Goal: Transaction & Acquisition: Download file/media

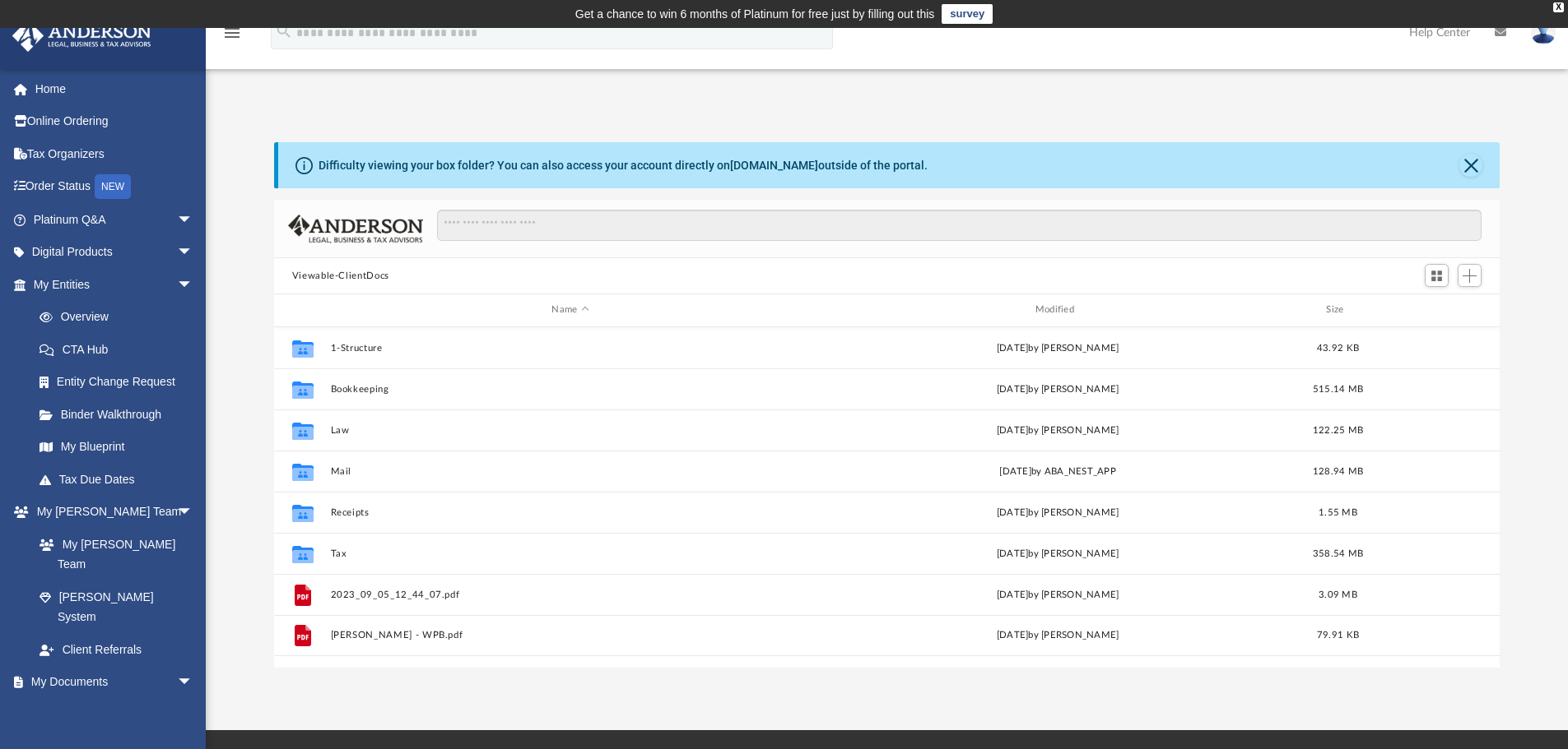
scroll to position [362, 1213]
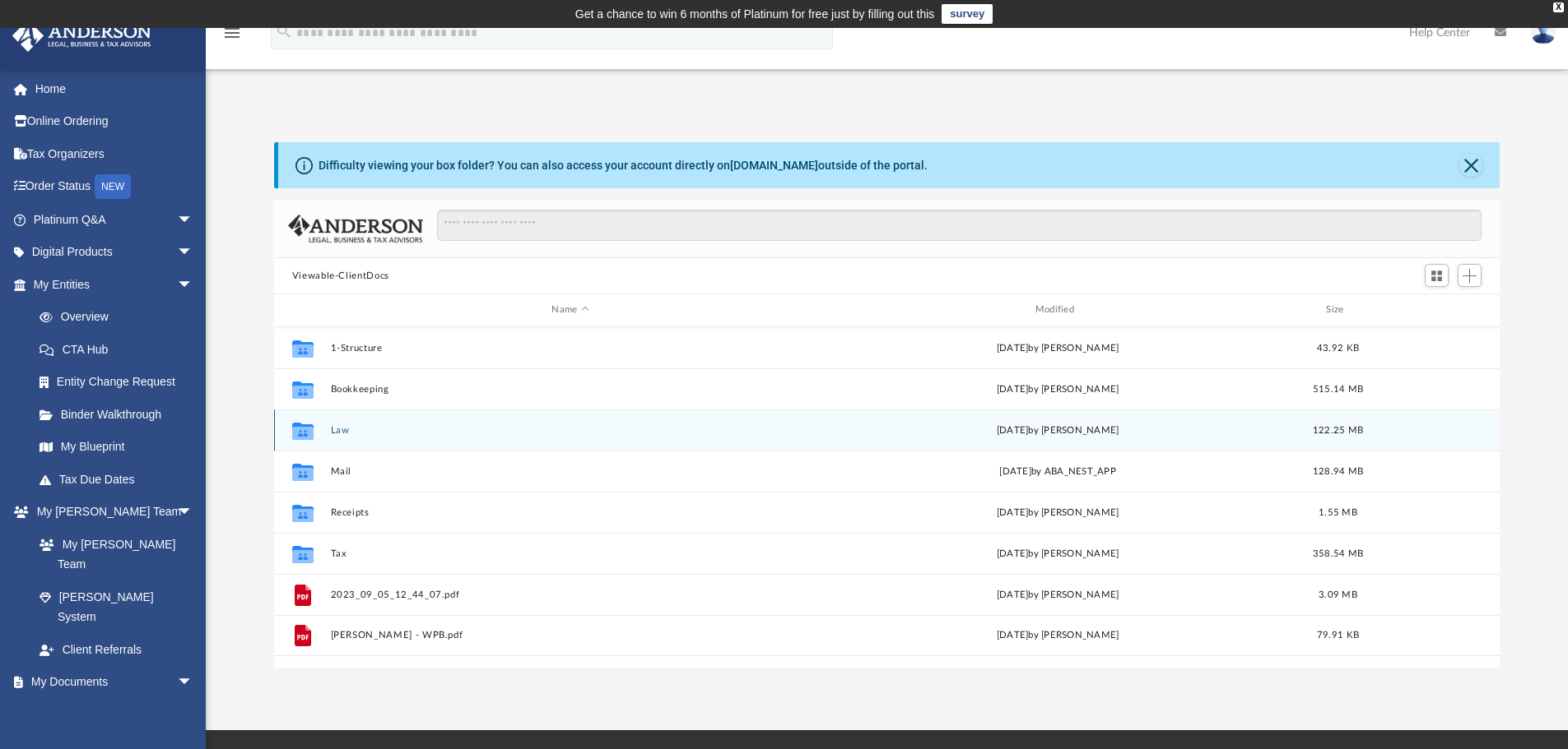
click at [349, 430] on button "Law" at bounding box center [569, 430] width 479 height 10
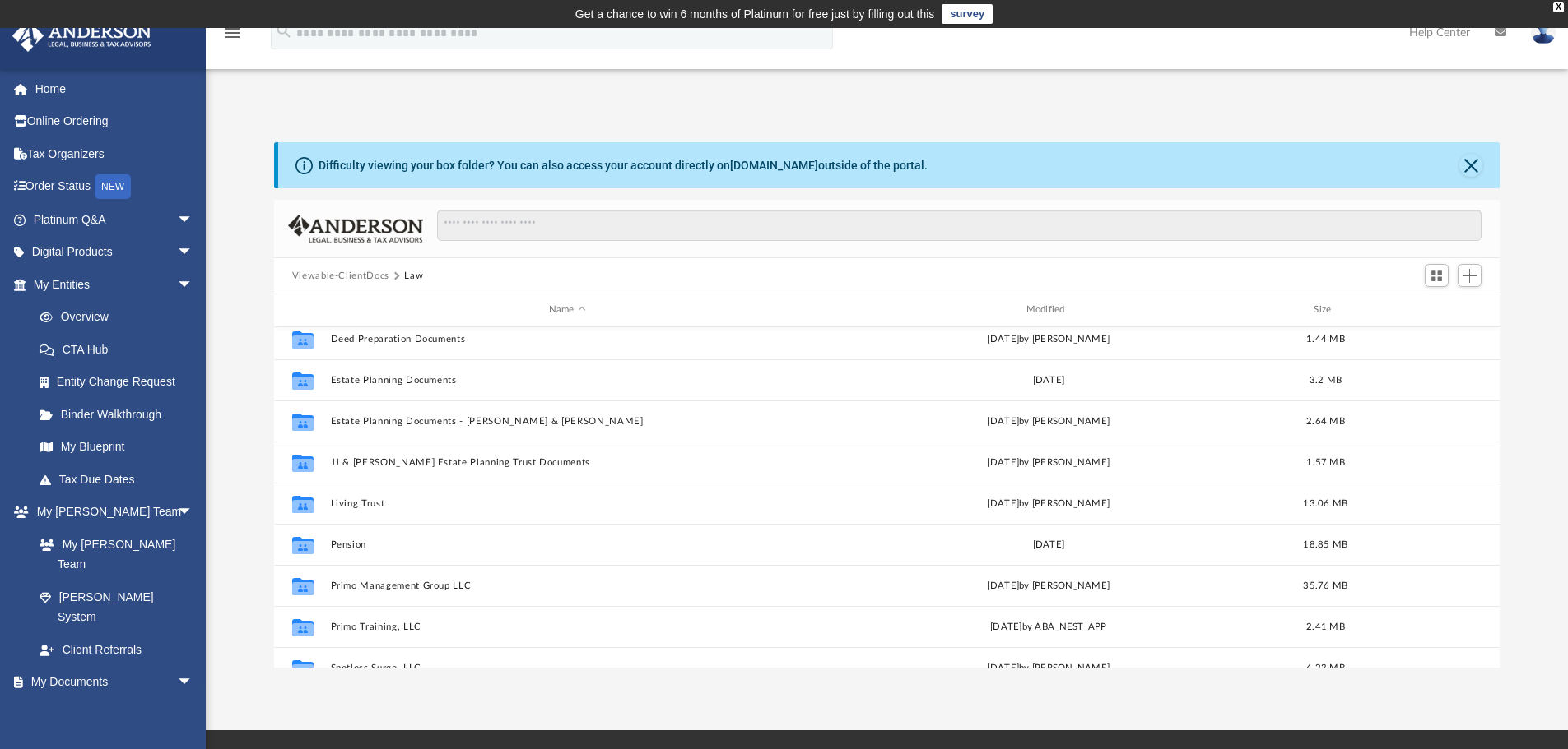
scroll to position [317, 0]
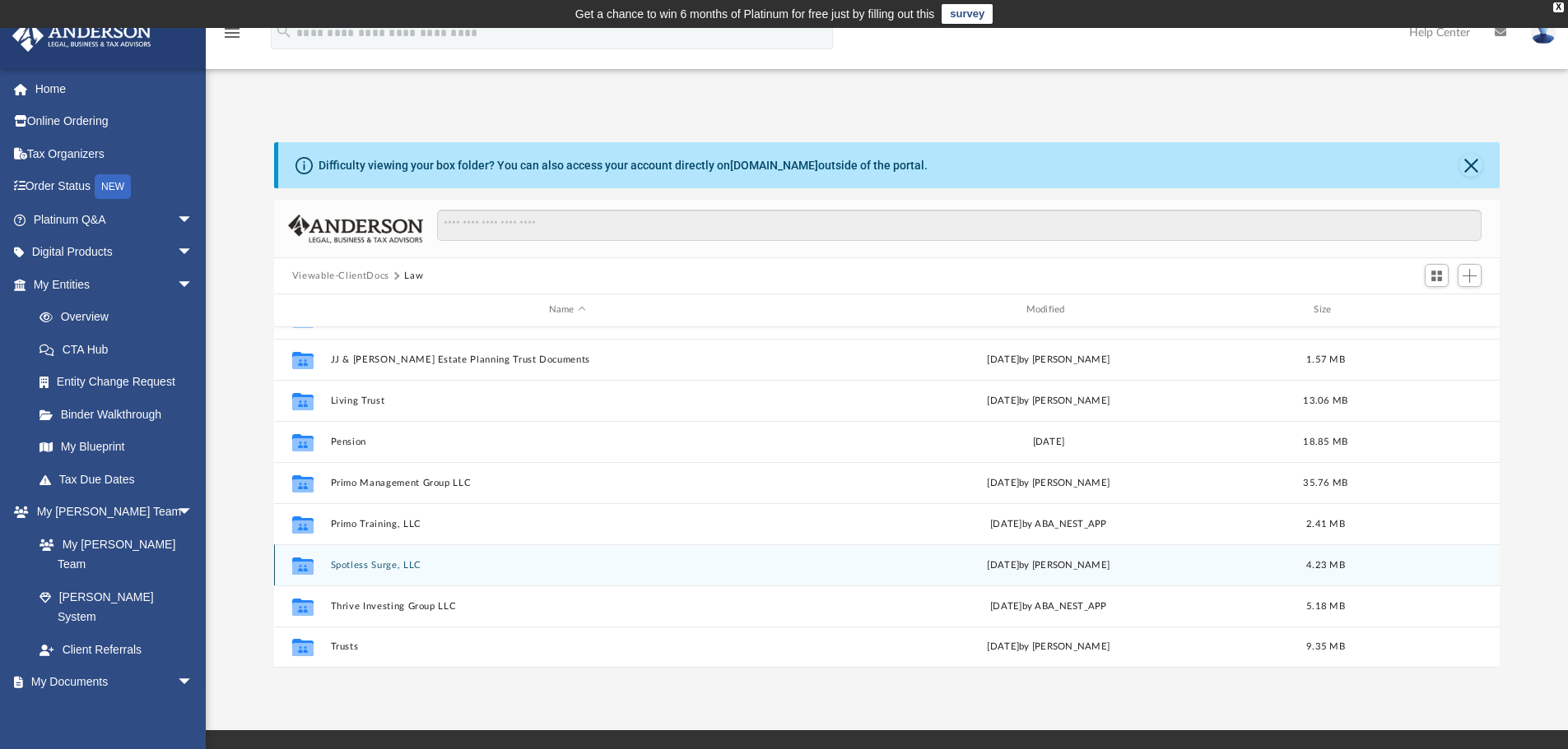
click at [362, 566] on button "Spotless Surge, LLC" at bounding box center [567, 565] width 474 height 10
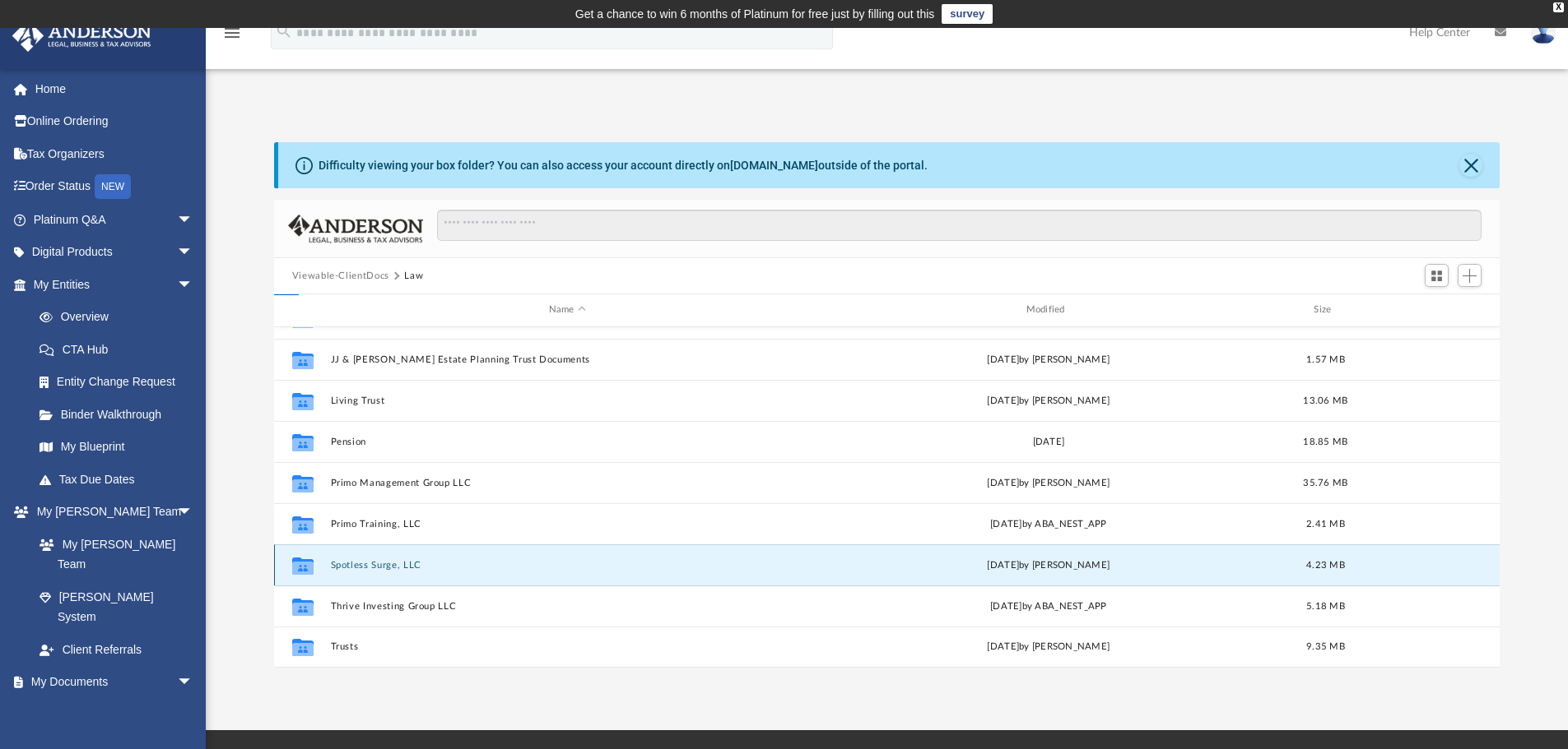
click at [362, 566] on button "Spotless Surge, LLC" at bounding box center [567, 565] width 474 height 10
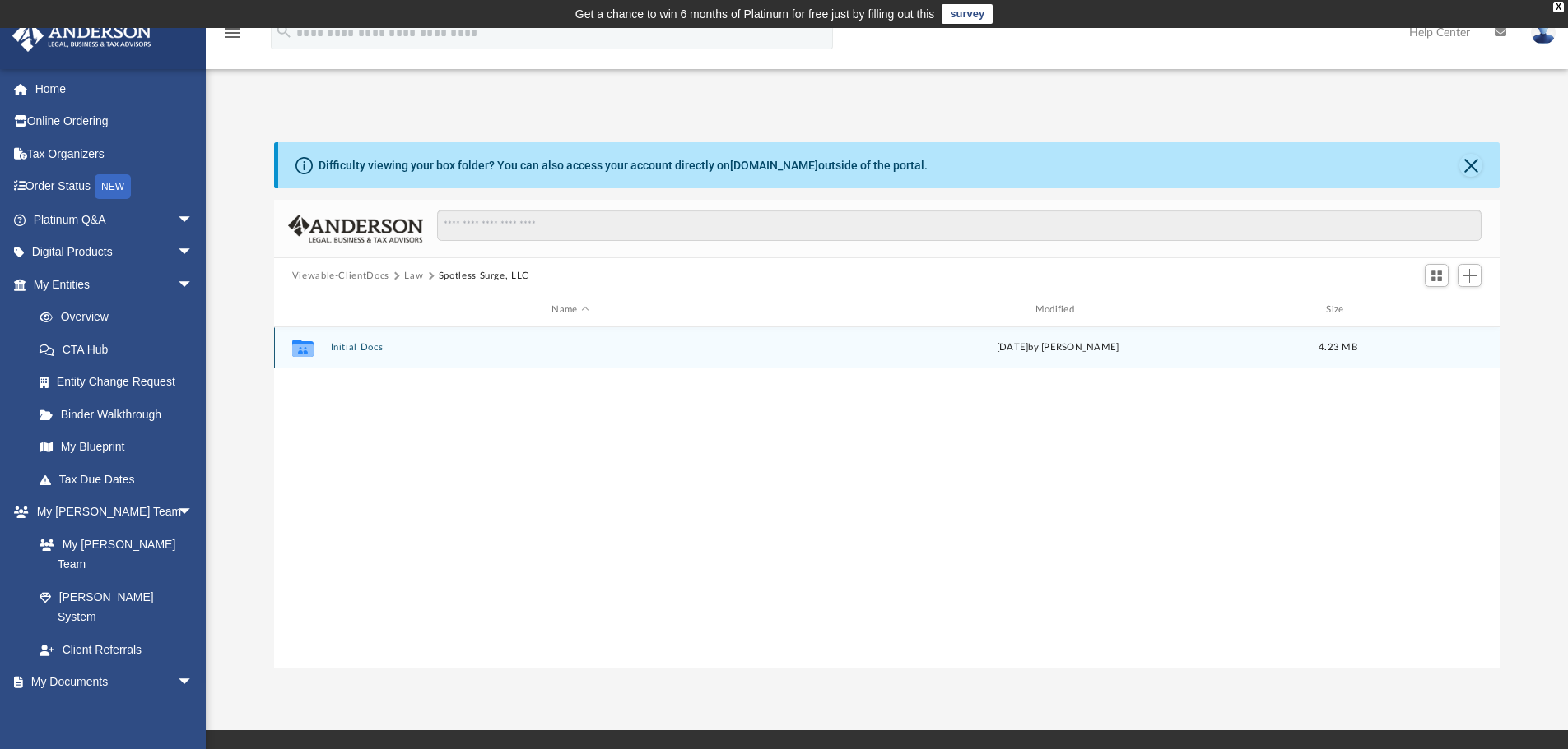
click at [355, 349] on button "Initial Docs" at bounding box center [569, 347] width 479 height 10
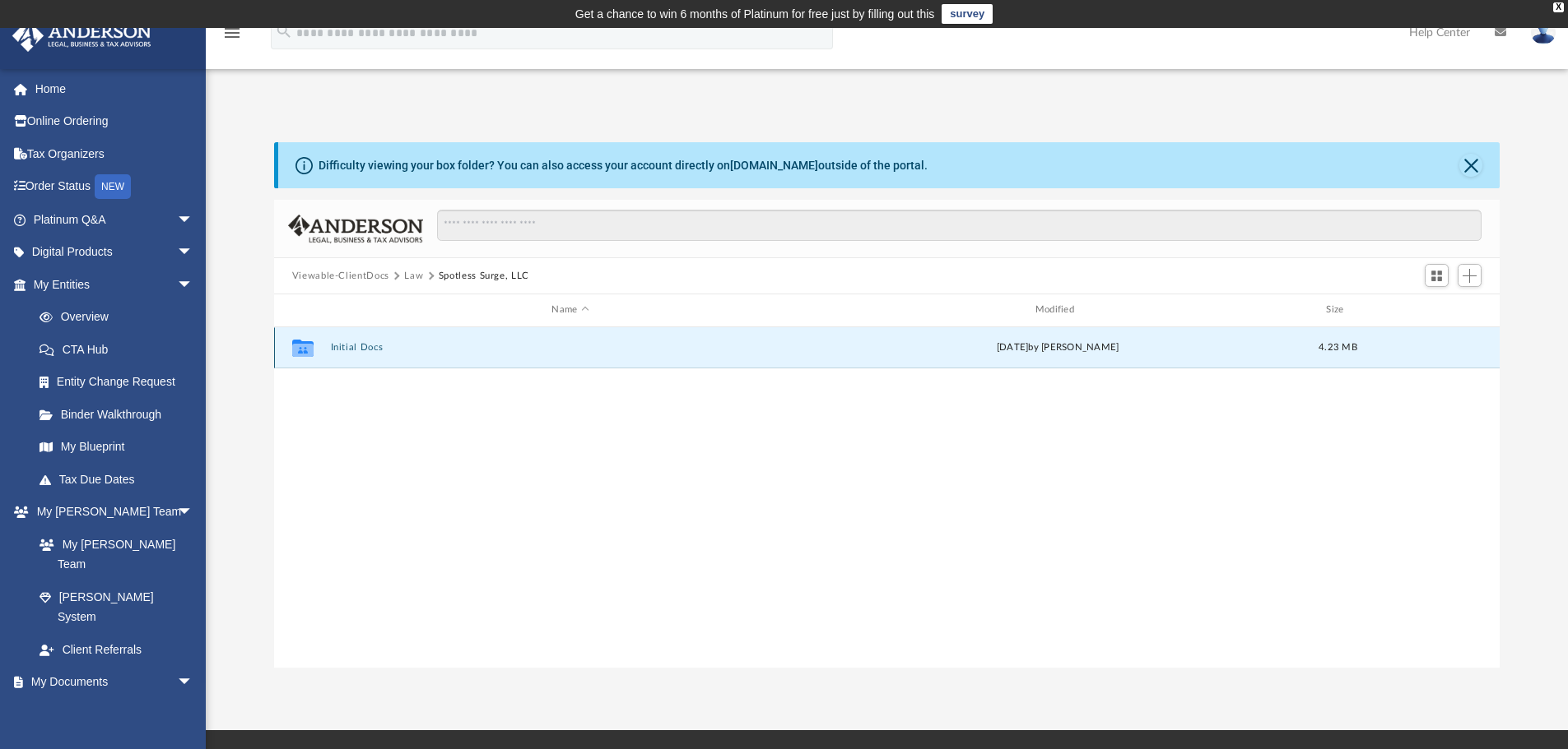
click at [355, 349] on button "Initial Docs" at bounding box center [569, 347] width 479 height 10
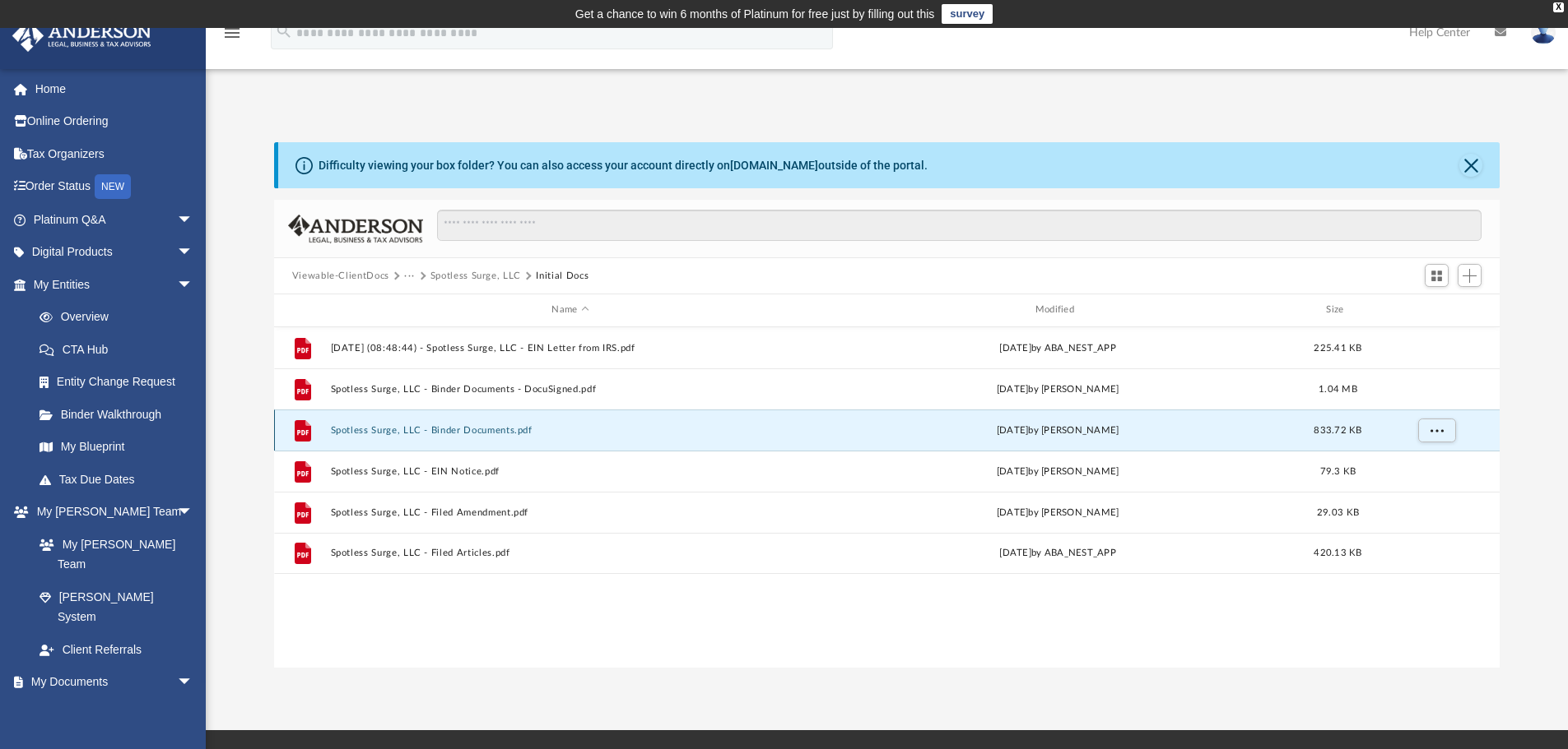
click at [456, 428] on button "Spotless Surge, LLC - Binder Documents.pdf" at bounding box center [569, 430] width 479 height 10
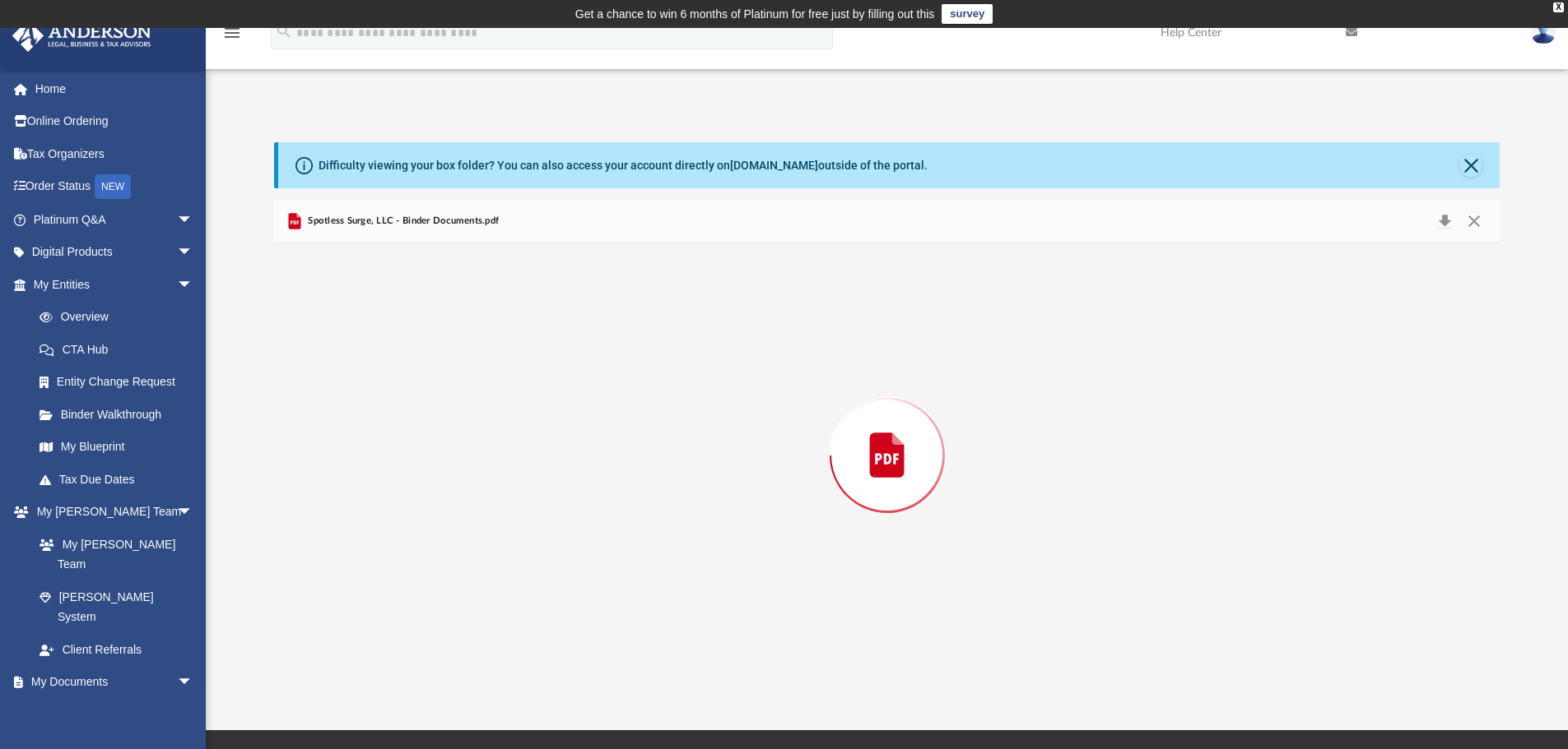
click at [456, 428] on div "Preview" at bounding box center [887, 455] width 1226 height 424
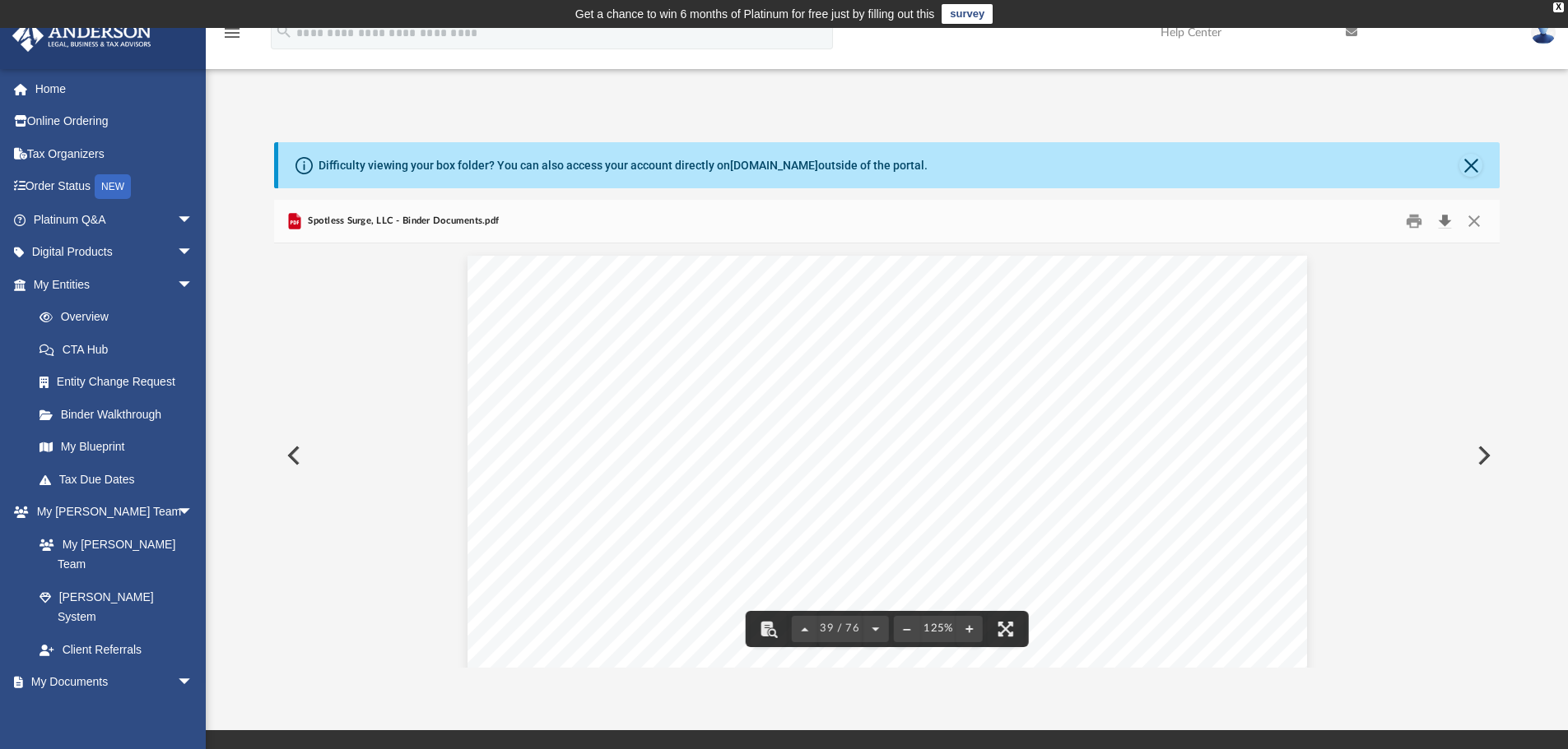
click at [1446, 223] on button "Download" at bounding box center [1444, 222] width 29 height 26
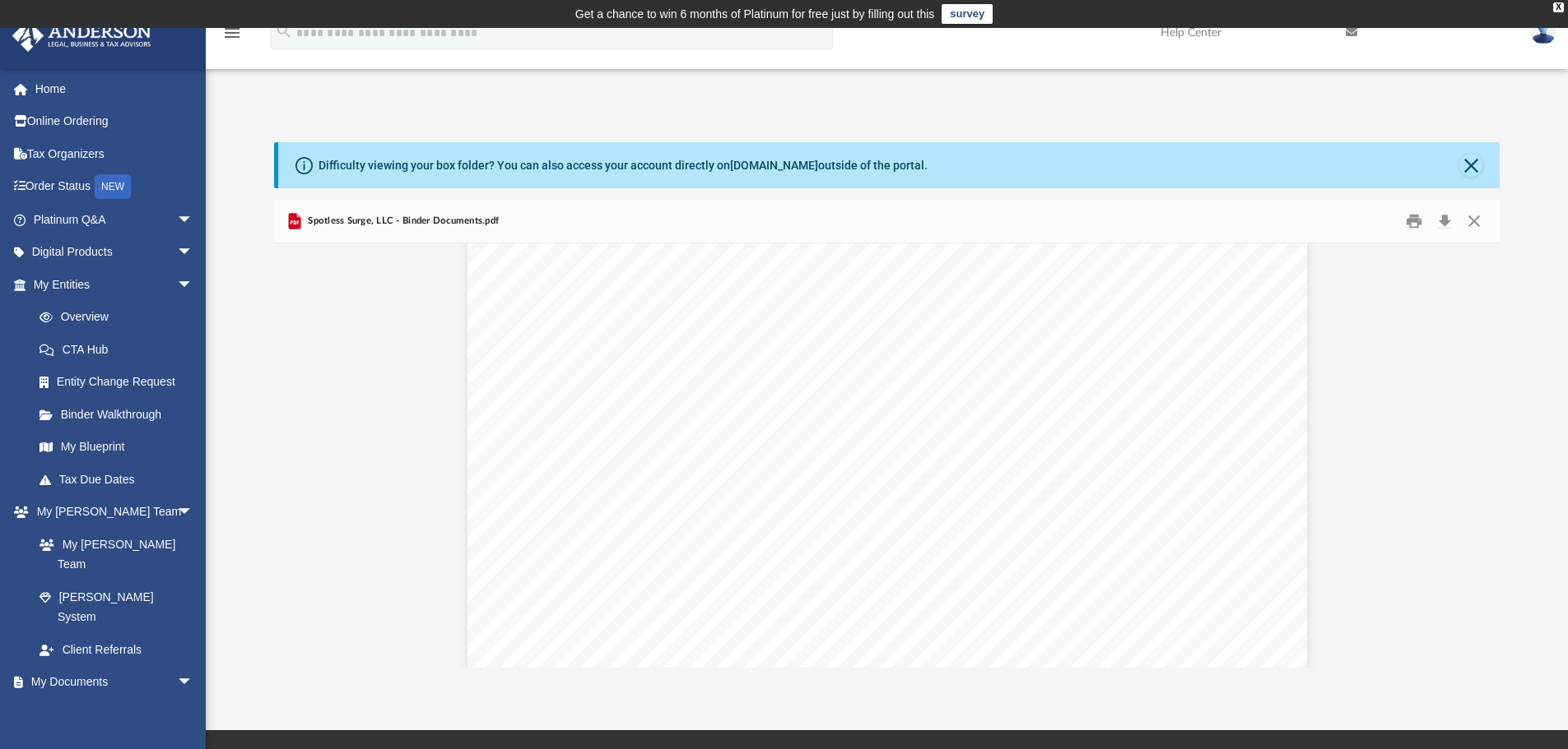
scroll to position [44893, 0]
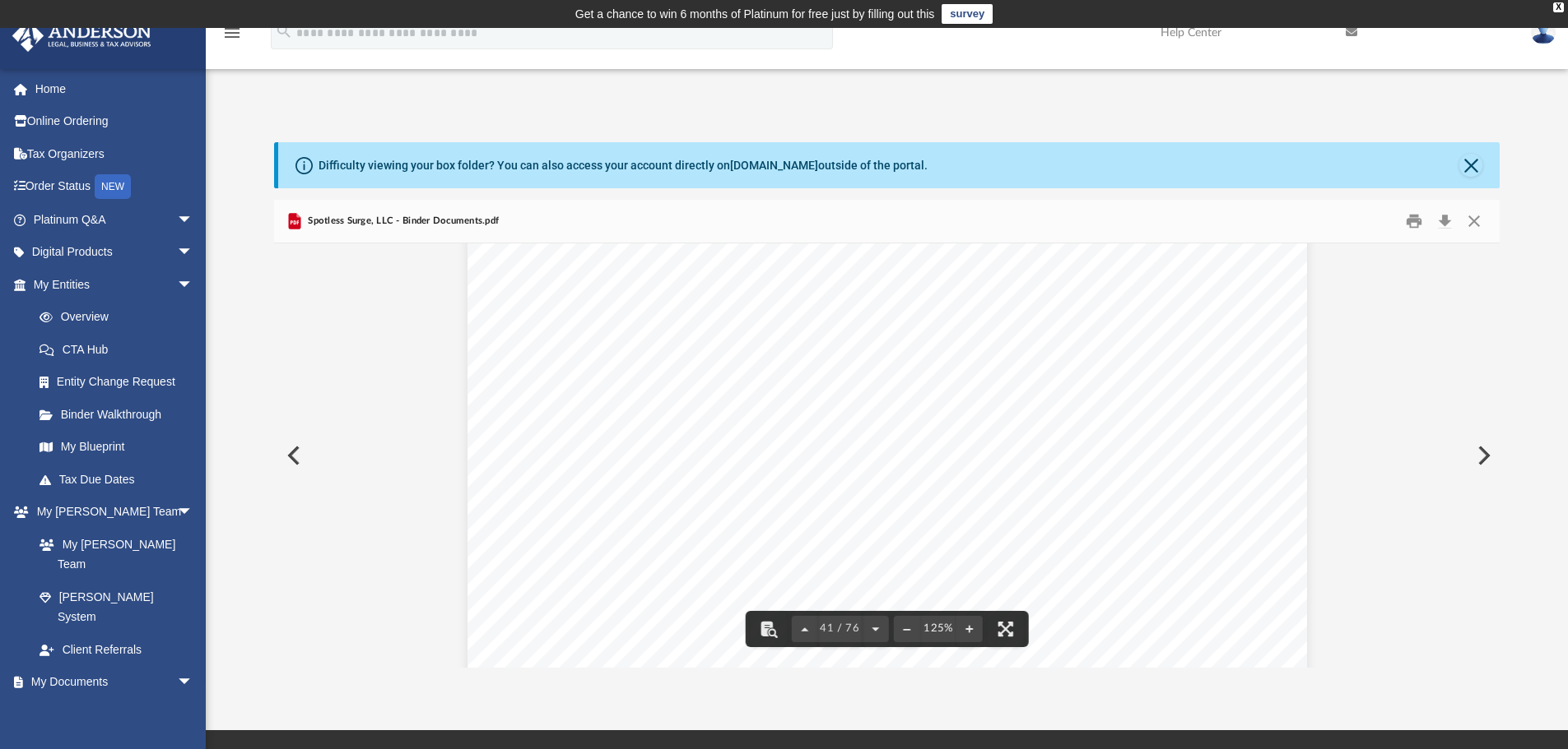
click at [1530, 457] on div "Difficulty viewing your box folder? You can also access your account directly o…" at bounding box center [887, 404] width 1362 height 526
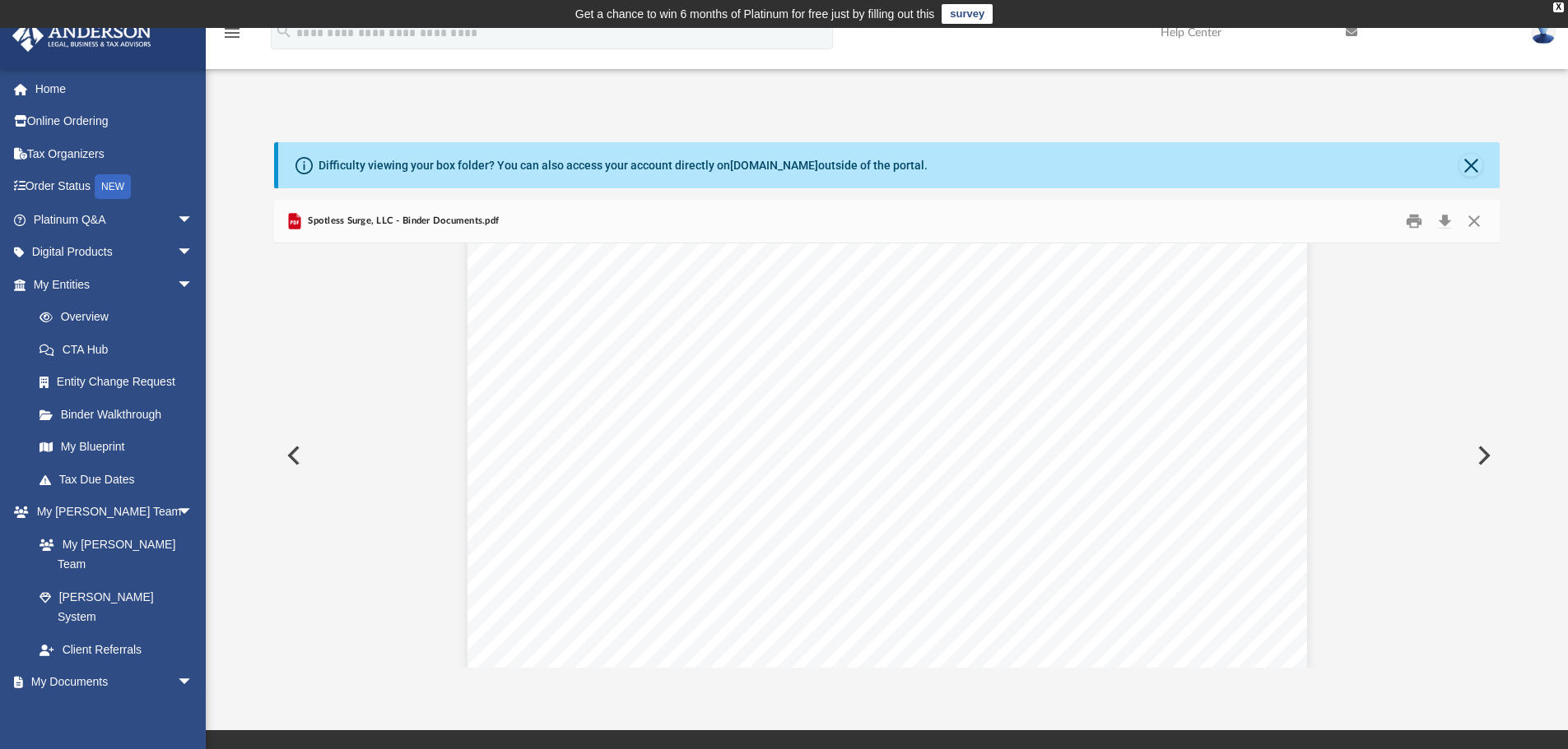
scroll to position [2, 0]
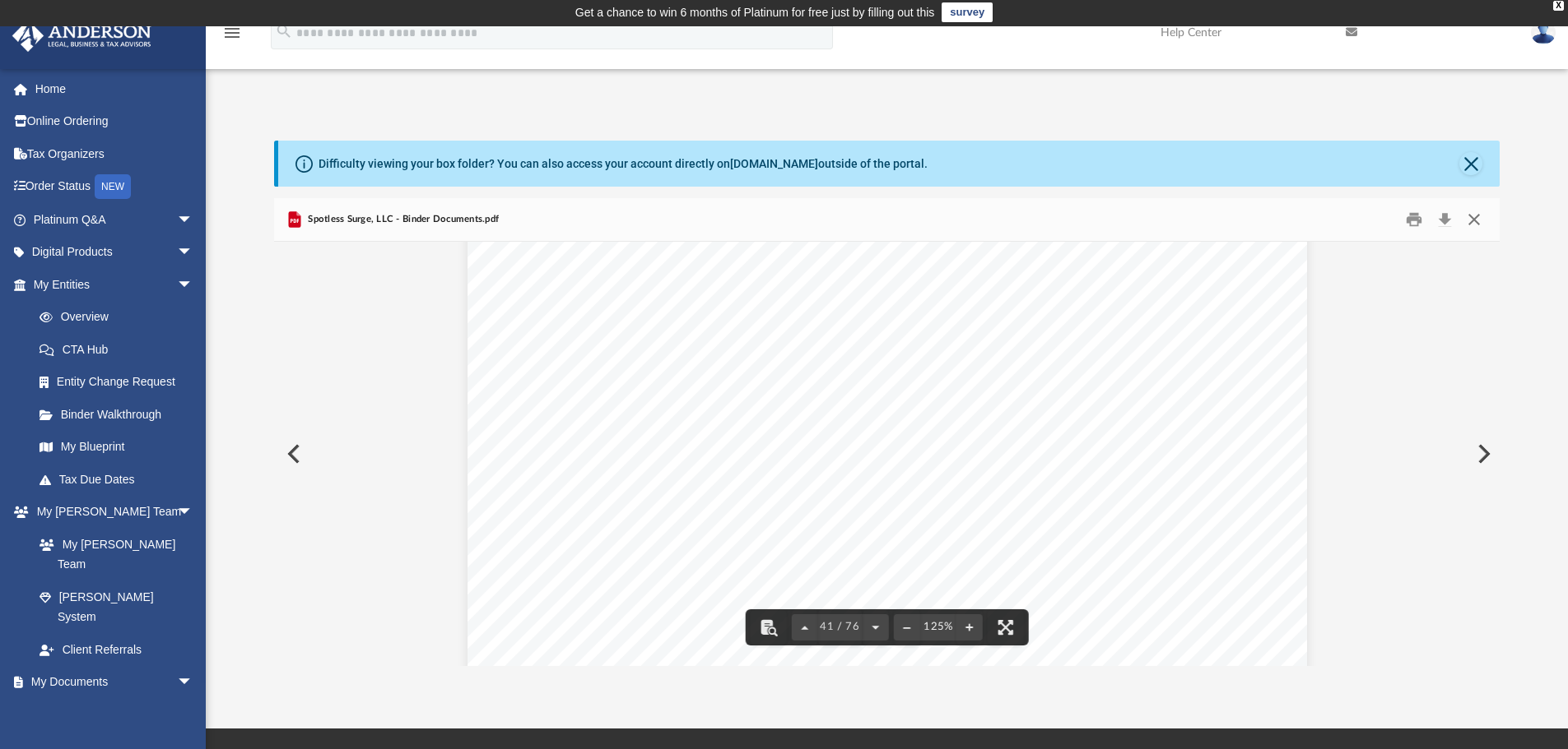
click at [1476, 223] on button "Close" at bounding box center [1473, 220] width 29 height 26
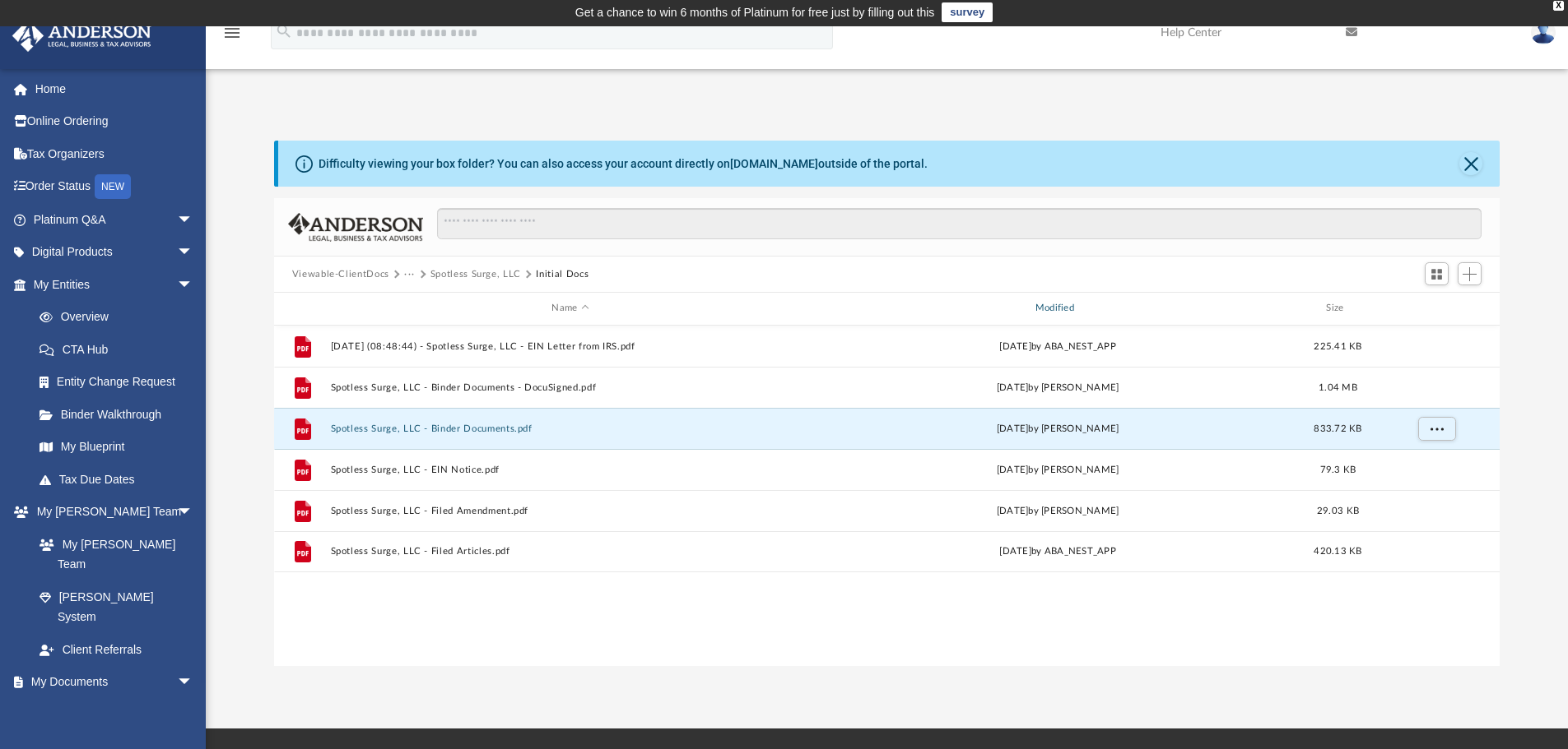
click at [735, 307] on div "Name Modified Size" at bounding box center [887, 309] width 1226 height 33
